Goal: Register for event/course

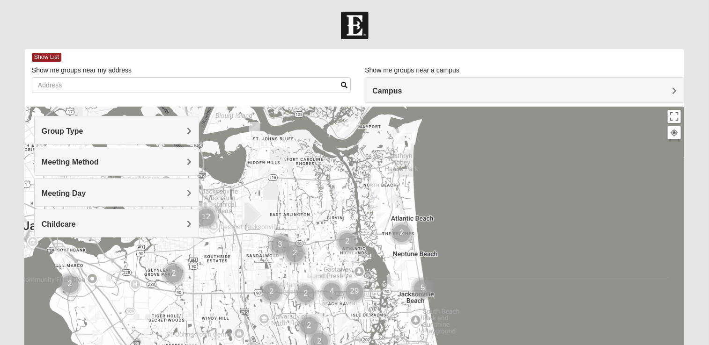
click at [80, 196] on span "Meeting Day" at bounding box center [64, 194] width 44 height 8
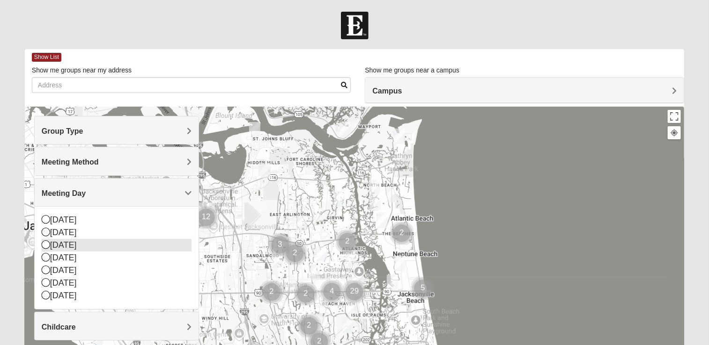
click at [46, 244] on icon at bounding box center [46, 245] width 8 height 8
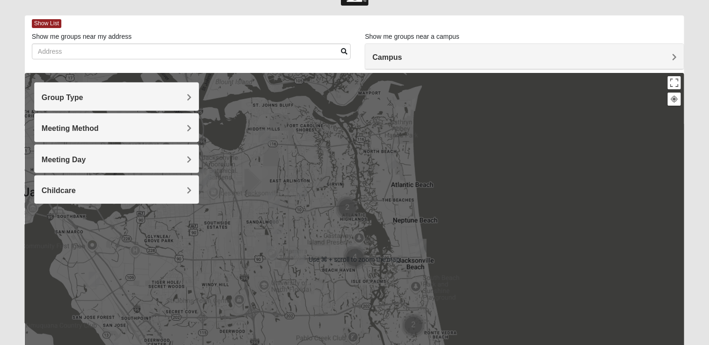
scroll to position [81, 0]
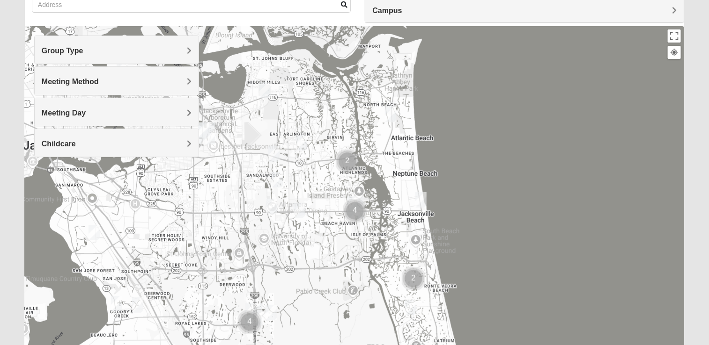
click at [169, 62] on div "Group Type" at bounding box center [117, 50] width 164 height 28
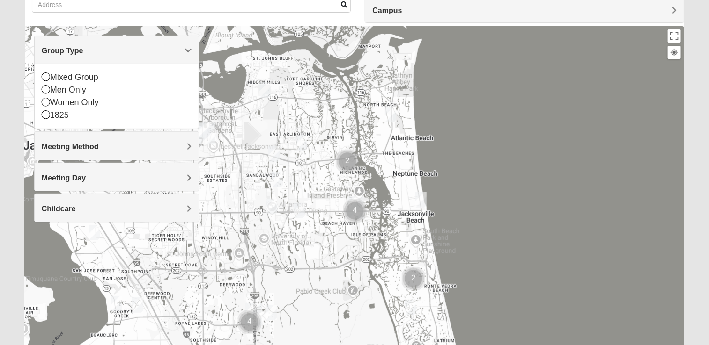
click at [154, 157] on div "Meeting Method" at bounding box center [117, 146] width 164 height 28
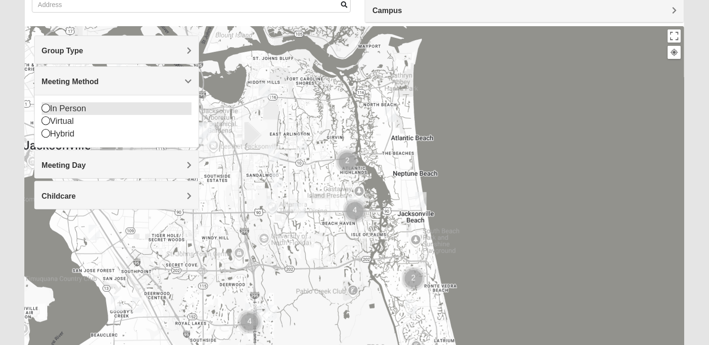
click at [48, 110] on icon at bounding box center [46, 108] width 8 height 8
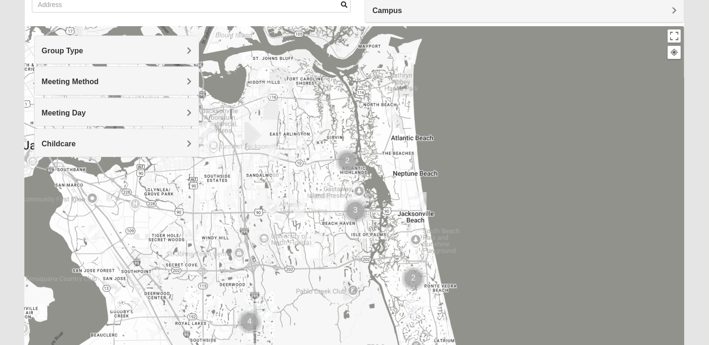
click at [140, 120] on div "Meeting Day" at bounding box center [117, 112] width 164 height 28
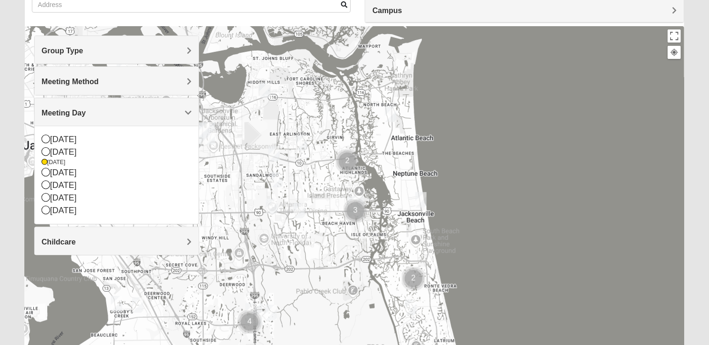
click at [488, 189] on div at bounding box center [354, 213] width 659 height 374
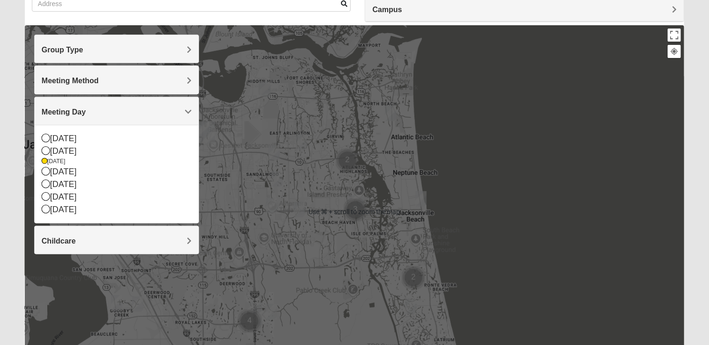
scroll to position [0, 0]
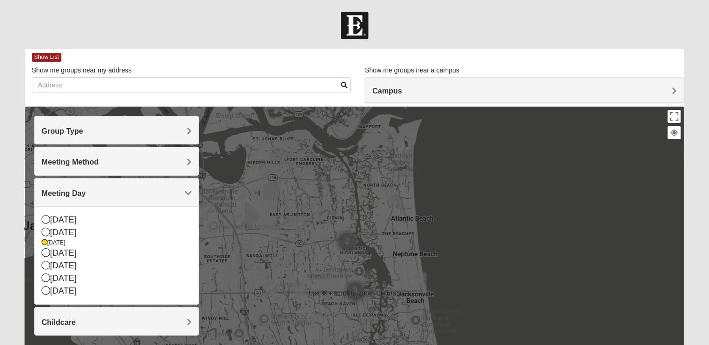
click at [509, 187] on div at bounding box center [354, 294] width 659 height 374
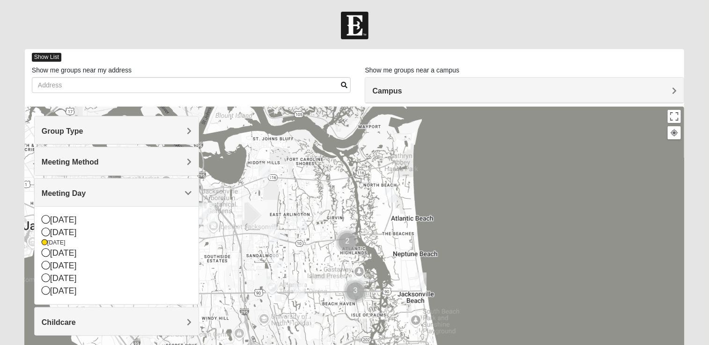
click at [47, 57] on span "Show List" at bounding box center [46, 57] width 29 height 9
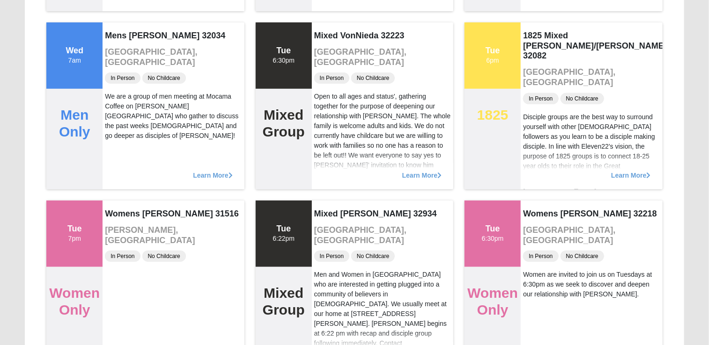
scroll to position [1758, 0]
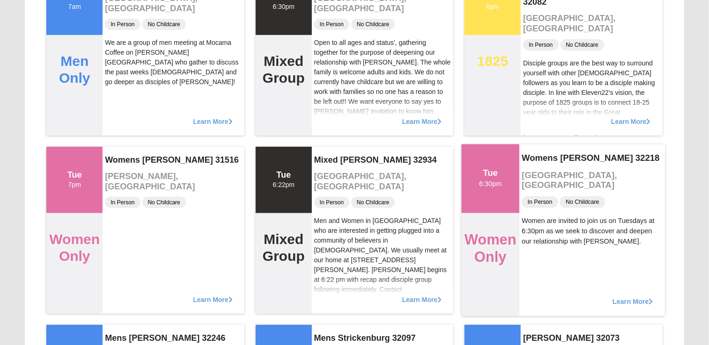
click at [622, 297] on span "Learn More" at bounding box center [632, 297] width 41 height 0
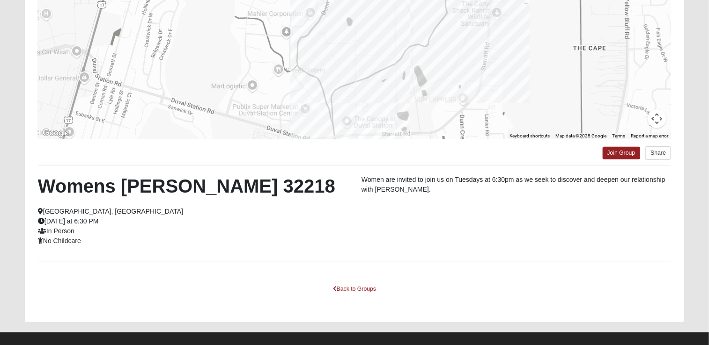
scroll to position [108, 0]
